Goal: Navigation & Orientation: Find specific page/section

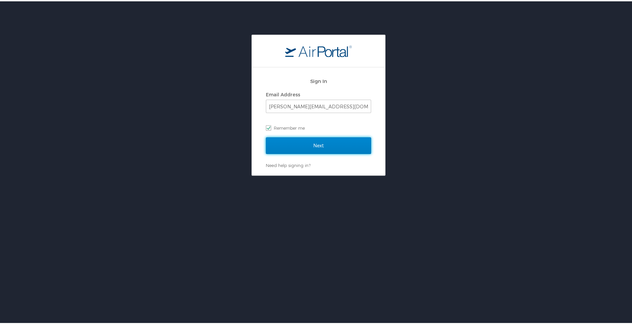
click at [331, 143] on input "Next" at bounding box center [318, 144] width 105 height 17
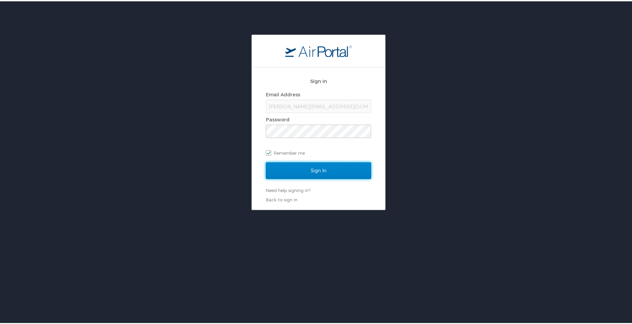
click at [314, 170] on input "Sign In" at bounding box center [318, 169] width 105 height 17
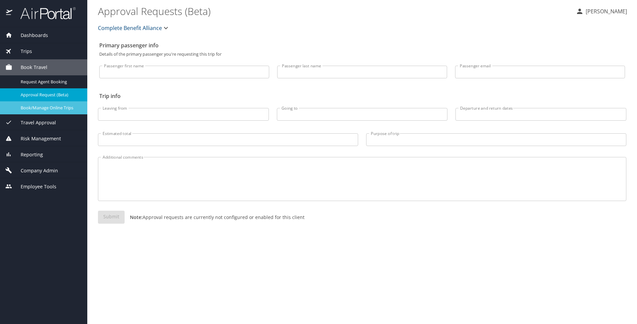
click at [54, 109] on span "Book/Manage Online Trips" at bounding box center [50, 108] width 59 height 6
click at [52, 107] on span "Book/Manage Online Trips" at bounding box center [50, 108] width 59 height 6
click at [413, 203] on div "Additional comments Additional comments" at bounding box center [362, 177] width 536 height 59
click at [26, 49] on span "Trips" at bounding box center [22, 51] width 20 height 7
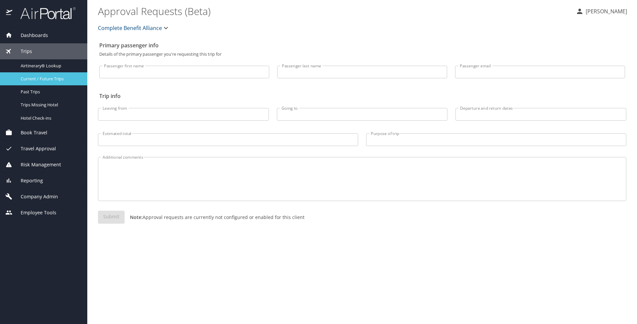
click at [35, 80] on span "Current / Future Trips" at bounding box center [50, 79] width 59 height 6
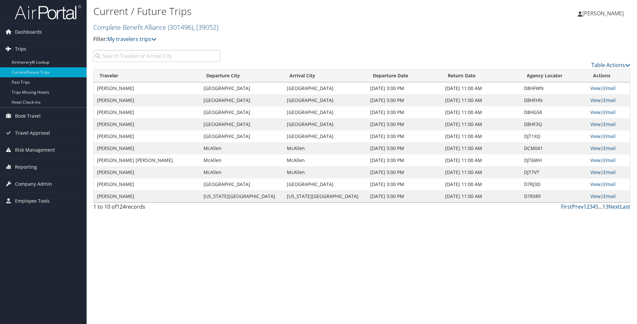
click at [24, 50] on span "Trips" at bounding box center [20, 49] width 11 height 17
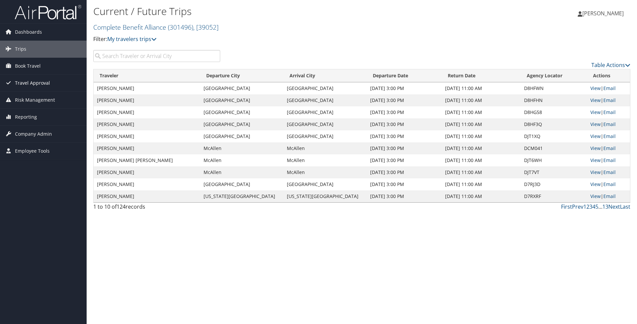
click at [18, 80] on span "Travel Approval" at bounding box center [32, 83] width 35 height 17
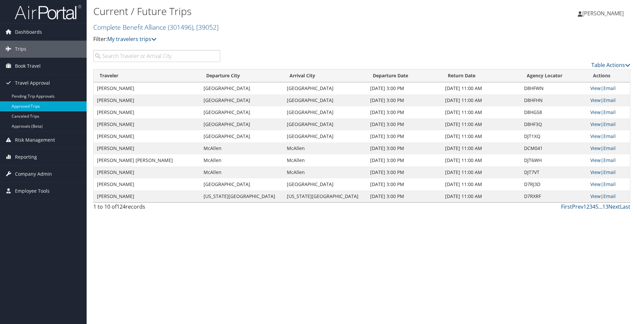
click at [18, 106] on link "Approved Trips" at bounding box center [43, 106] width 87 height 10
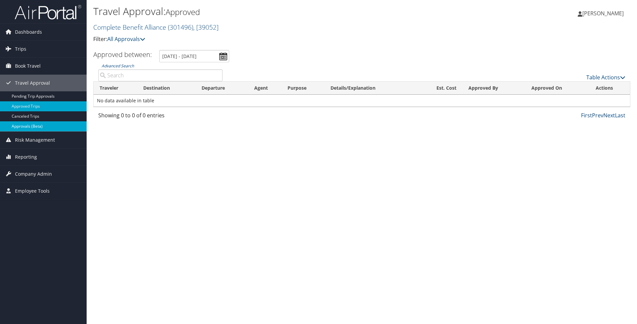
click at [23, 127] on link "Approvals (Beta)" at bounding box center [43, 126] width 87 height 10
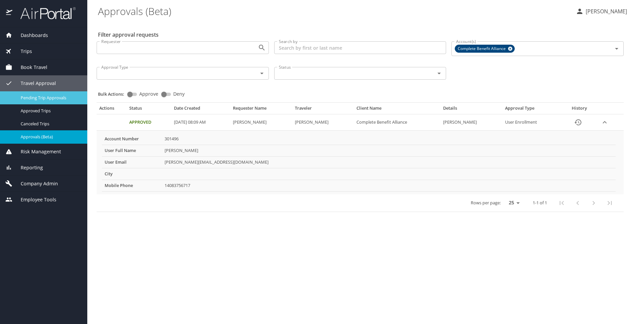
click at [29, 97] on span "Pending Trip Approvals" at bounding box center [50, 98] width 59 height 6
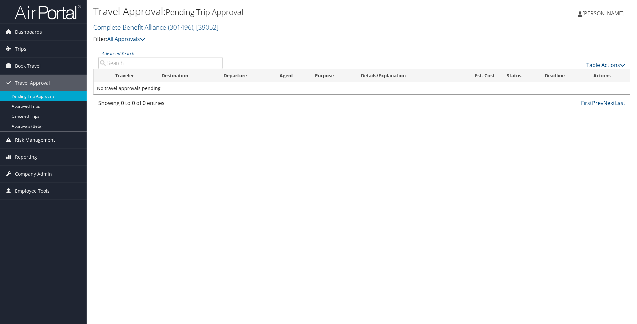
click at [29, 139] on span "Risk Management" at bounding box center [35, 140] width 40 height 17
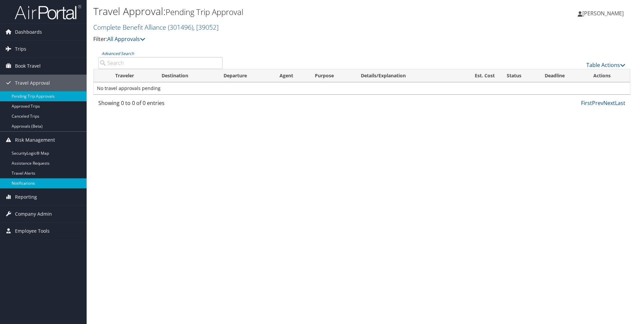
click at [23, 181] on link "Notifications" at bounding box center [43, 183] width 87 height 10
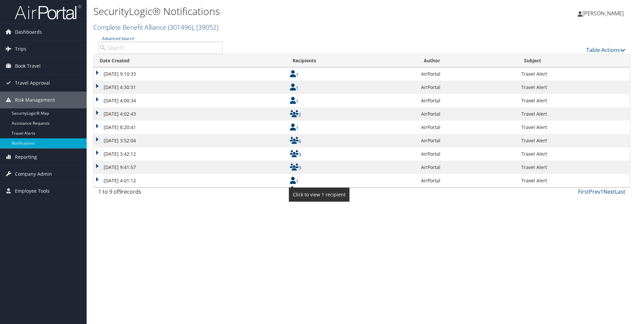
click at [291, 182] on icon at bounding box center [293, 180] width 6 height 7
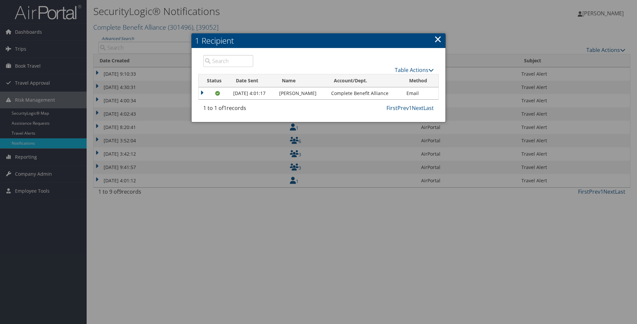
click at [235, 205] on div at bounding box center [318, 162] width 637 height 324
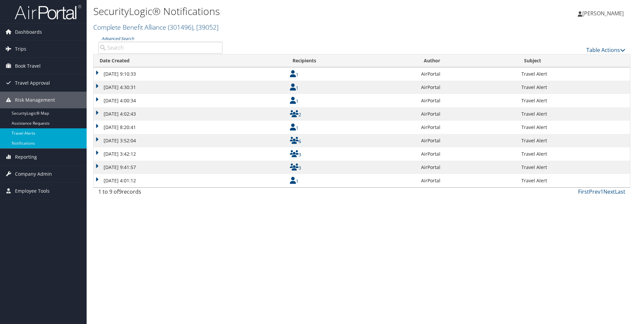
click at [19, 132] on link "Travel Alerts" at bounding box center [43, 133] width 87 height 10
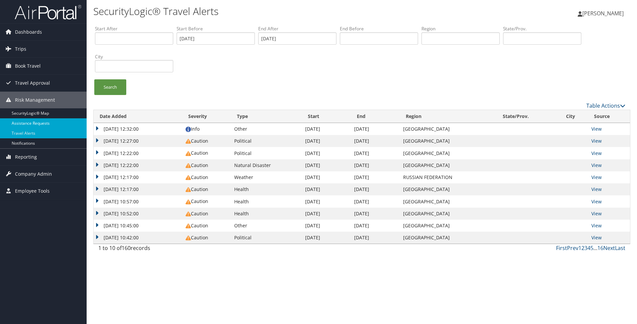
click at [32, 121] on link "Assistance Requests" at bounding box center [43, 123] width 87 height 10
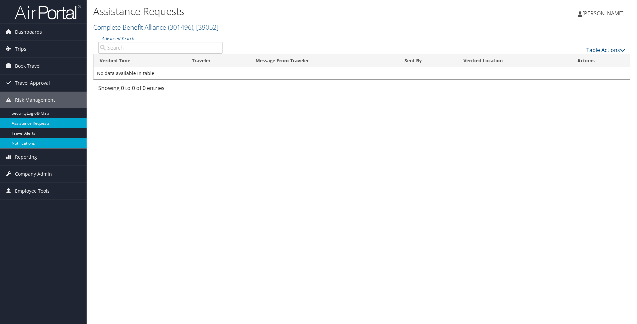
click at [19, 143] on link "Notifications" at bounding box center [43, 143] width 87 height 10
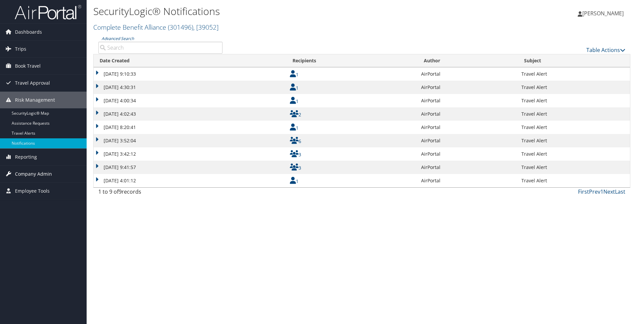
click at [25, 174] on span "Company Admin" at bounding box center [33, 174] width 37 height 17
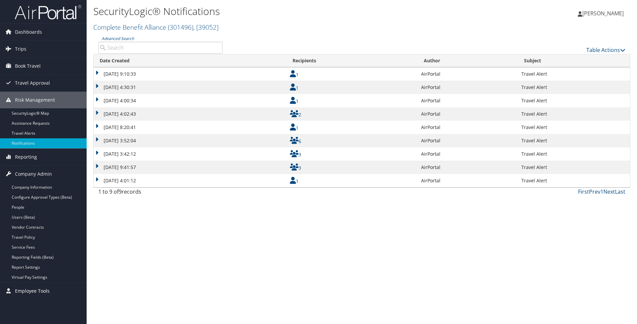
click at [33, 291] on span "Employee Tools" at bounding box center [32, 290] width 35 height 17
click at [16, 157] on span "Reporting" at bounding box center [26, 157] width 22 height 17
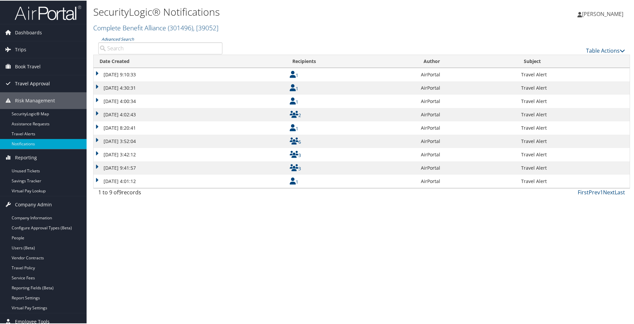
click at [27, 85] on span "Travel Approval" at bounding box center [32, 83] width 35 height 17
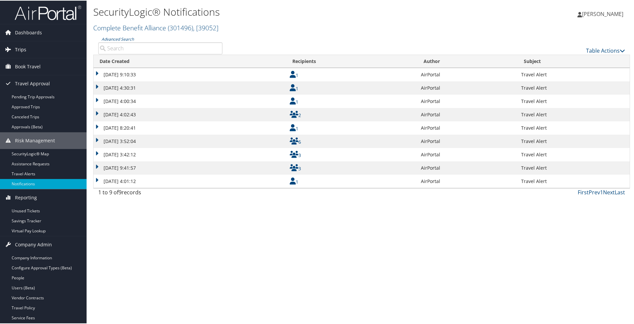
click at [18, 49] on span "Trips" at bounding box center [20, 49] width 11 height 17
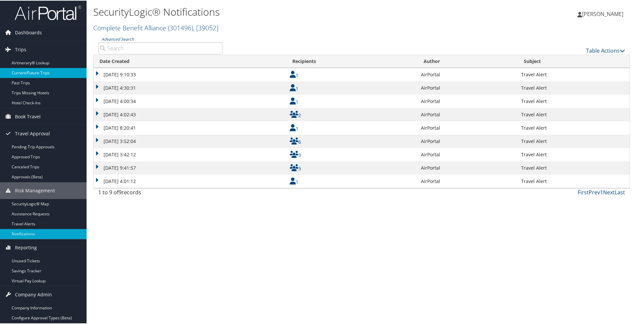
click at [18, 70] on link "Current/Future Trips" at bounding box center [43, 72] width 87 height 10
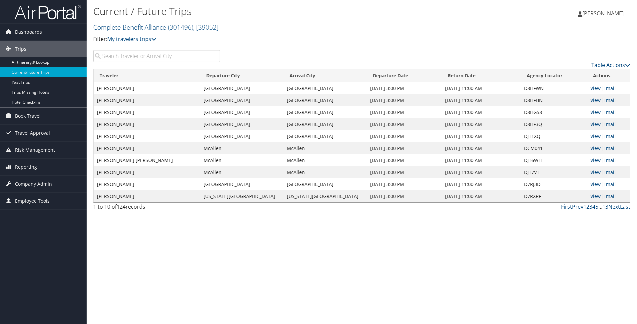
click at [367, 74] on th "Departure Date" at bounding box center [404, 75] width 75 height 13
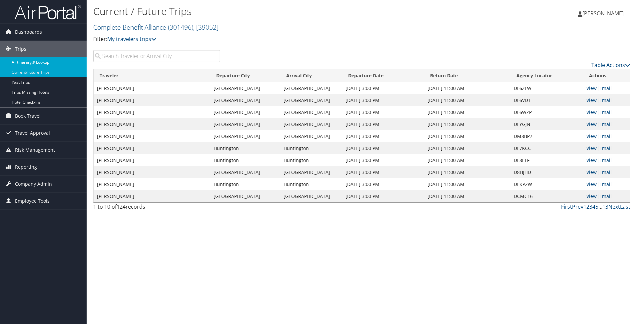
click at [21, 60] on link "Airtinerary® Lookup" at bounding box center [43, 62] width 87 height 10
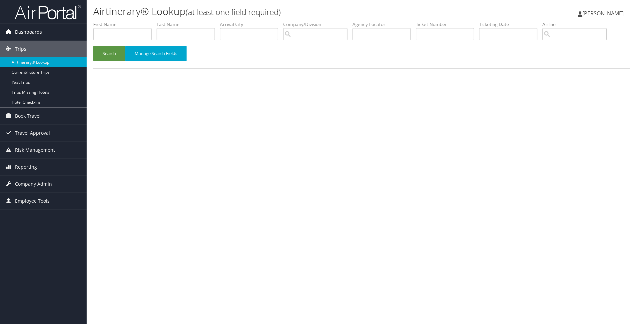
click at [22, 33] on span "Dashboards" at bounding box center [28, 32] width 27 height 17
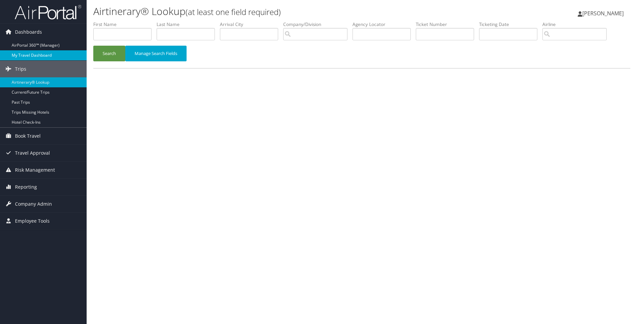
click at [34, 52] on link "My Travel Dashboard" at bounding box center [43, 55] width 87 height 10
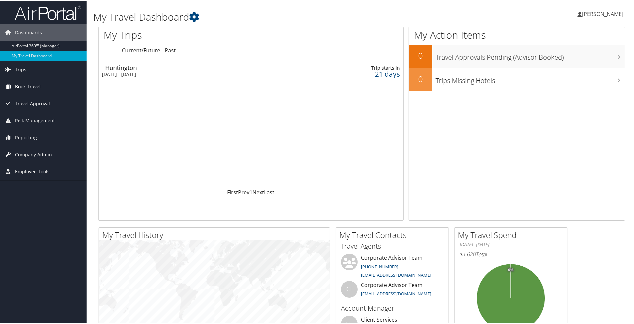
click at [24, 88] on span "Book Travel" at bounding box center [28, 86] width 26 height 17
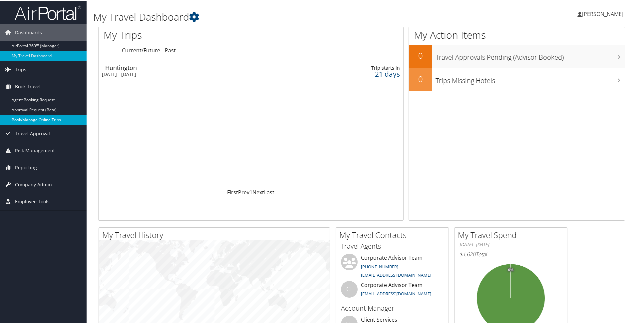
click at [25, 119] on link "Book/Manage Online Trips" at bounding box center [43, 119] width 87 height 10
